Goal: Task Accomplishment & Management: Manage account settings

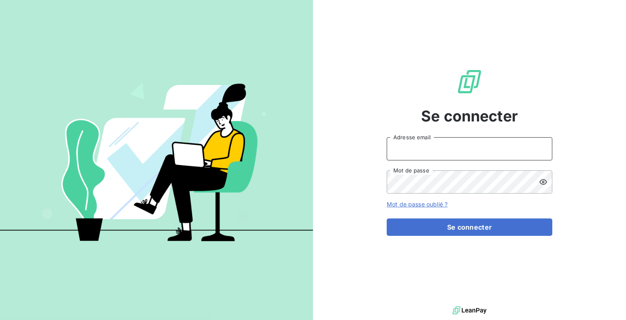
click at [410, 143] on input "Adresse email" at bounding box center [470, 148] width 166 height 23
type input "admin@isoskele"
click at [387, 218] on button "Se connecter" at bounding box center [470, 226] width 166 height 17
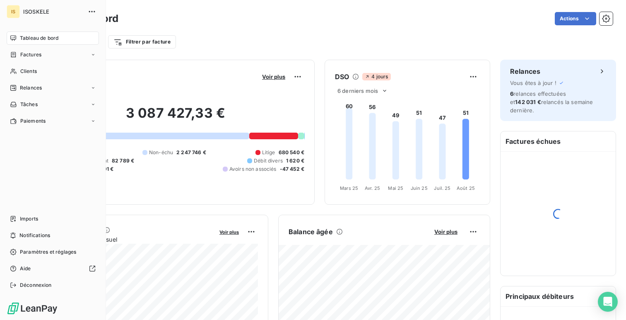
click at [39, 96] on nav "Tableau de bord Factures Clients Relances Tâches Paiements" at bounding box center [53, 79] width 92 height 96
click at [43, 93] on div "Relances" at bounding box center [53, 87] width 92 height 13
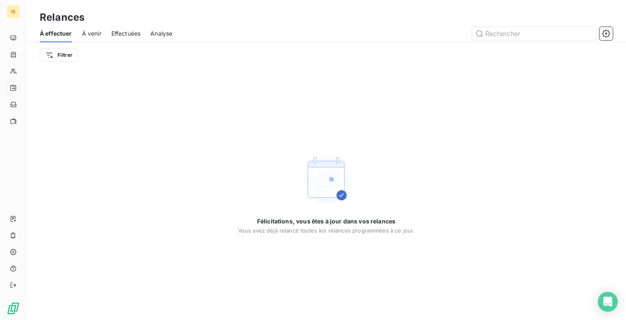
click at [121, 42] on div "Filtrer" at bounding box center [326, 55] width 573 height 26
click at [123, 36] on span "Effectuées" at bounding box center [125, 33] width 29 height 8
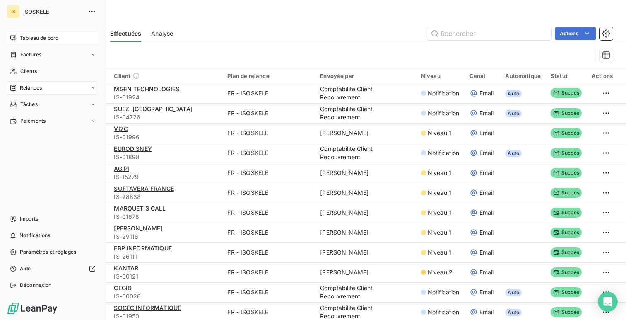
click at [13, 34] on div "Tableau de bord" at bounding box center [53, 37] width 92 height 13
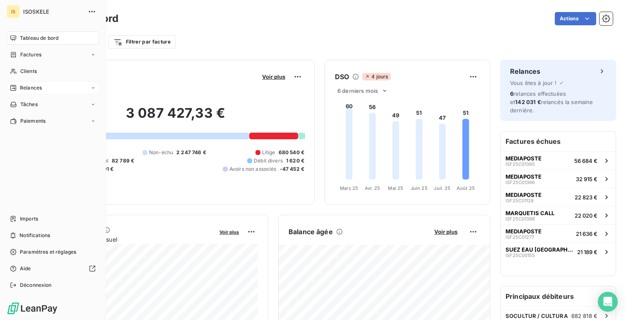
click at [29, 90] on span "Relances" at bounding box center [31, 87] width 22 height 7
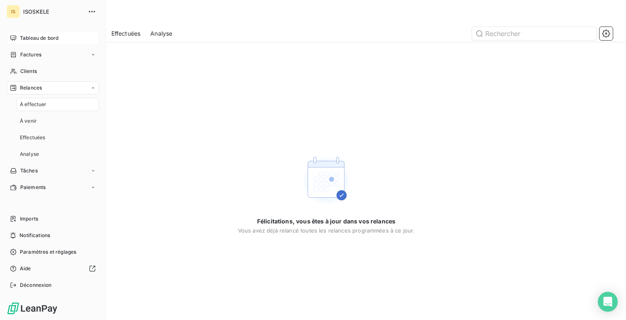
click at [46, 39] on span "Tableau de bord" at bounding box center [39, 37] width 39 height 7
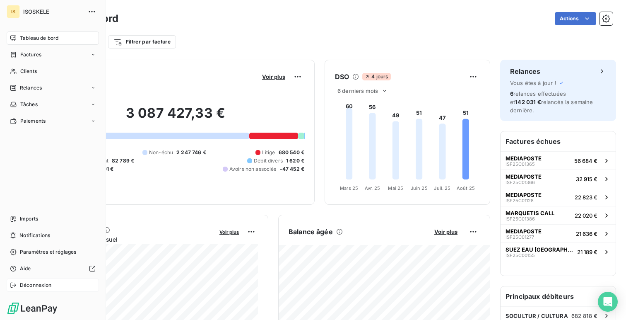
click at [33, 285] on span "Déconnexion" at bounding box center [36, 284] width 32 height 7
